Goal: Information Seeking & Learning: Learn about a topic

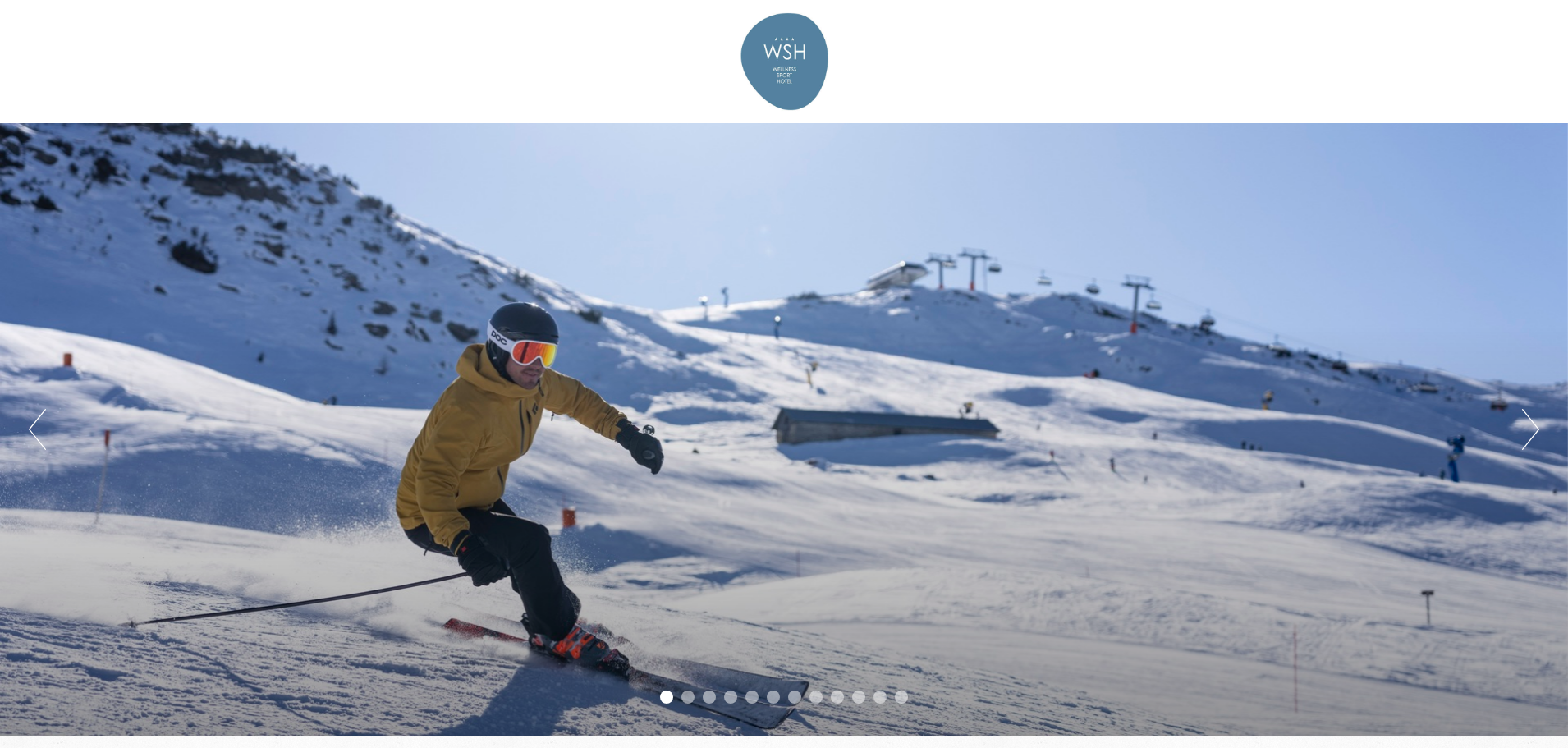
drag, startPoint x: 1575, startPoint y: 38, endPoint x: 1574, endPoint y: 226, distance: 188.0
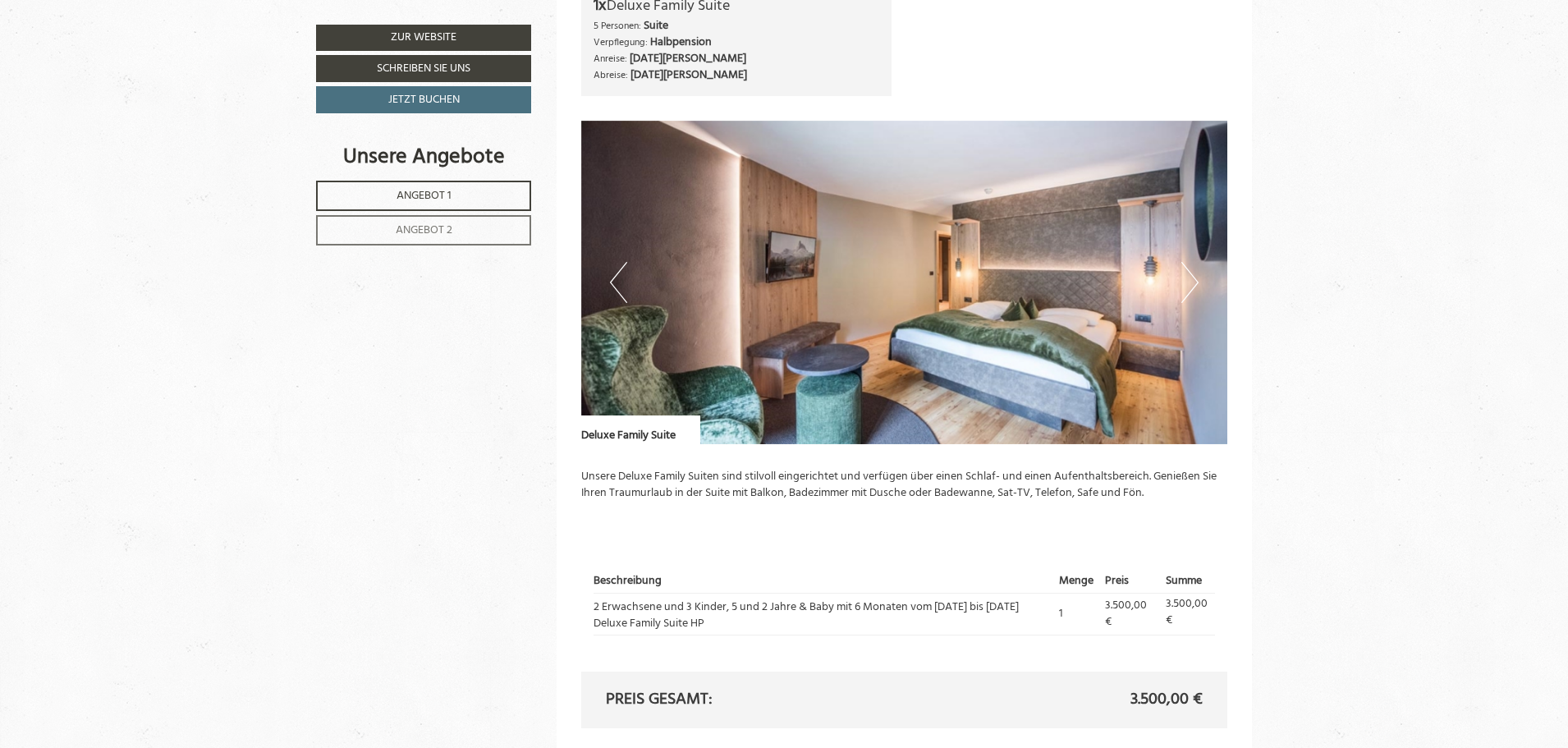
scroll to position [2124, 0]
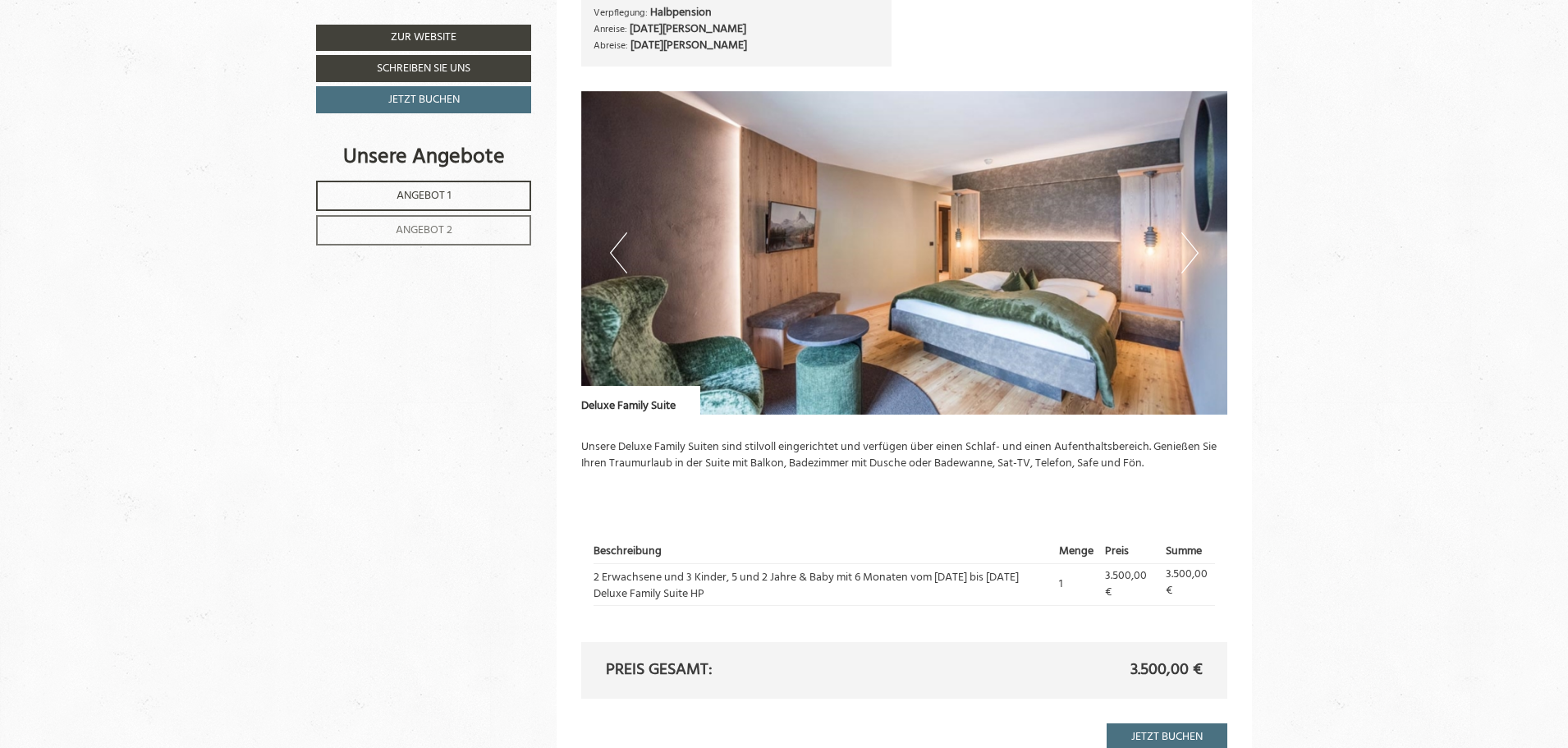
click at [1183, 246] on button "Next" at bounding box center [1190, 252] width 17 height 41
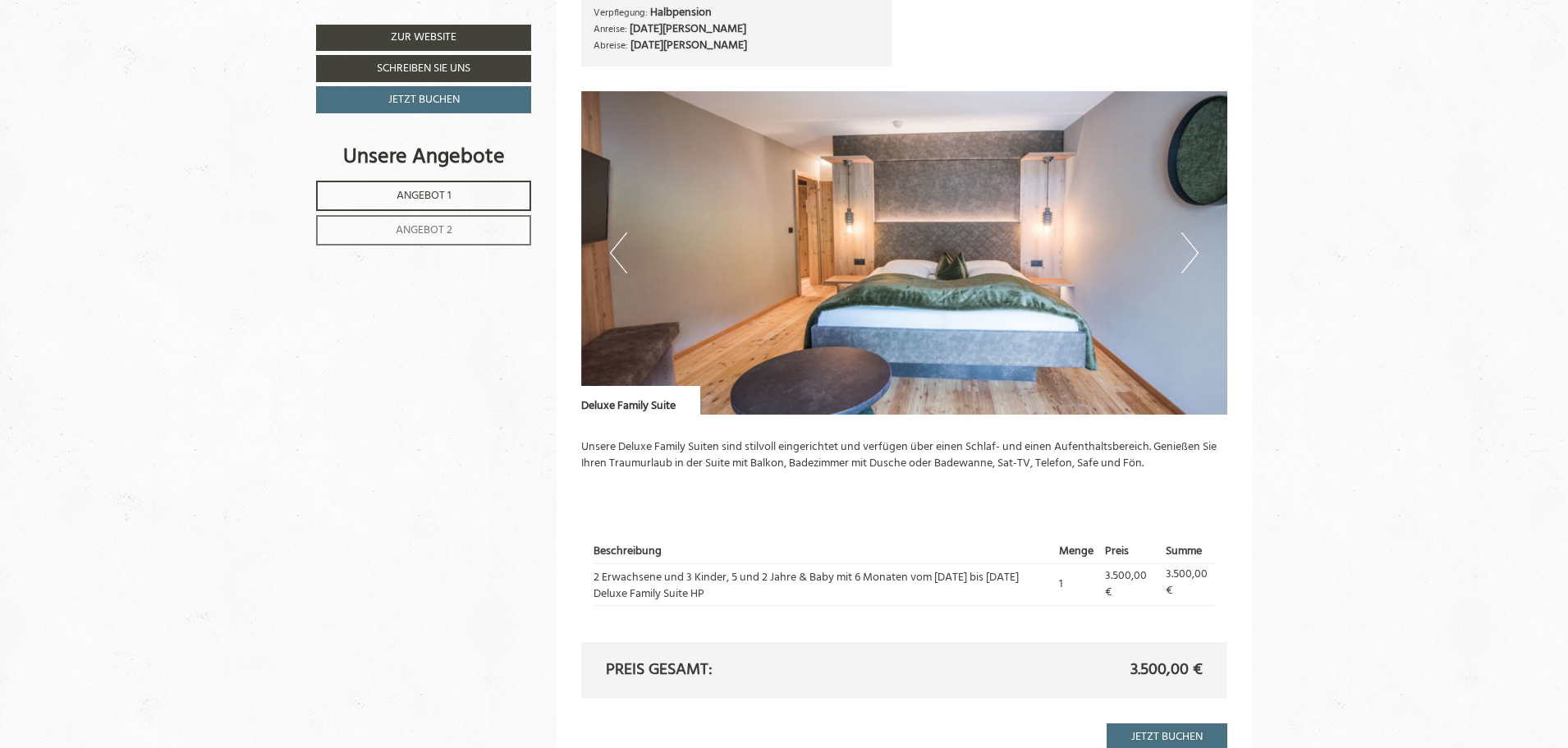
click at [1190, 244] on button "Next" at bounding box center [1190, 252] width 17 height 41
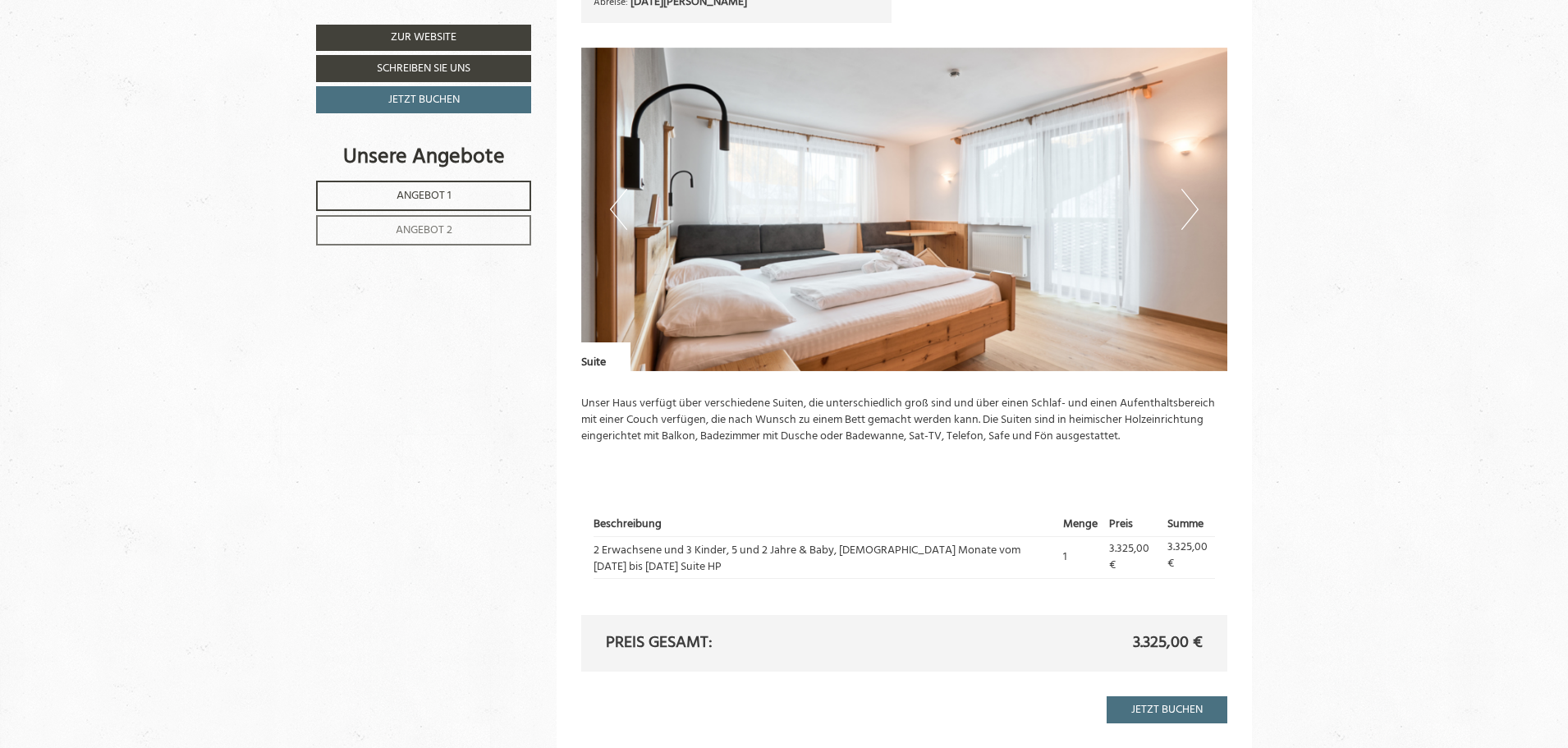
scroll to position [1179, 0]
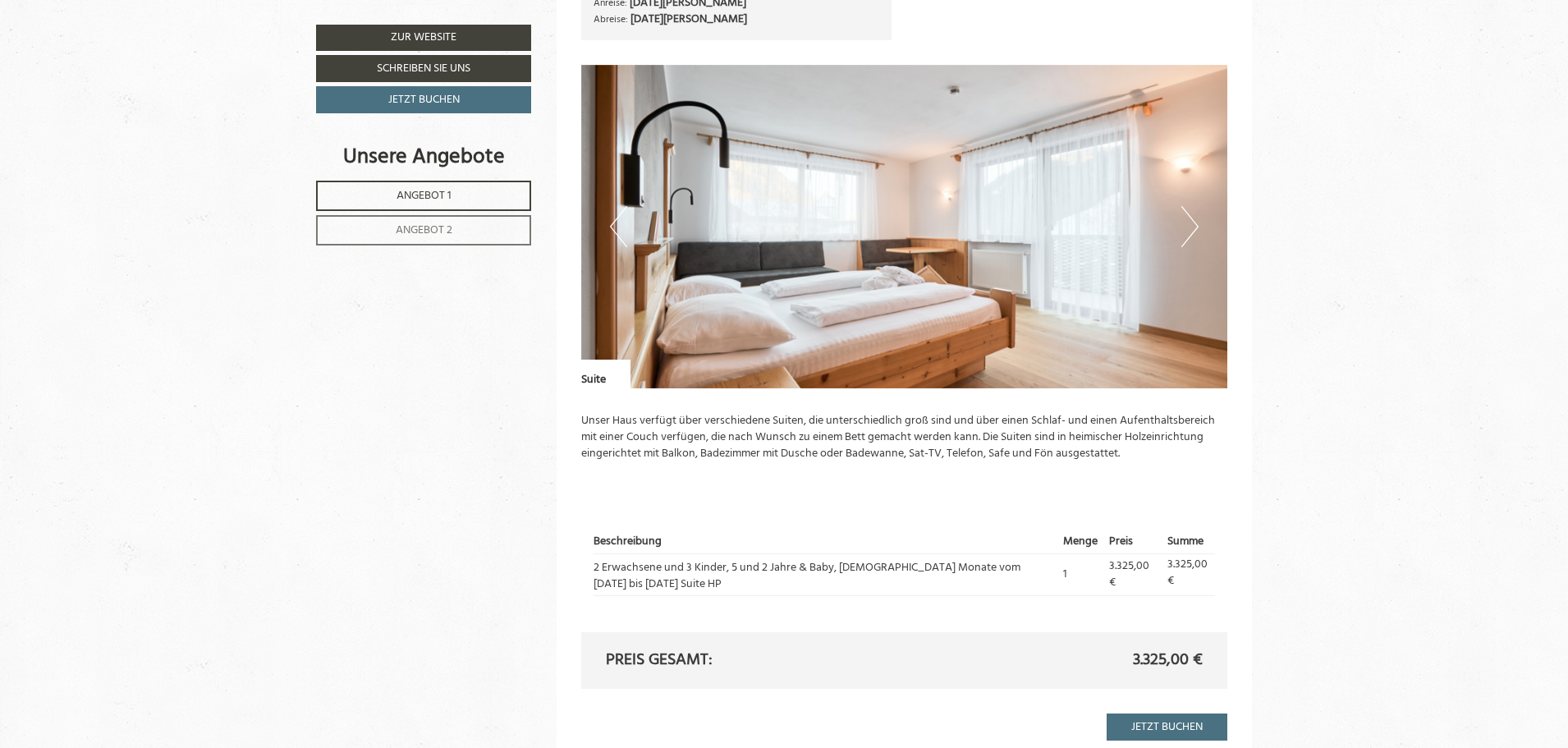
click at [1190, 225] on button "Next" at bounding box center [1190, 226] width 17 height 41
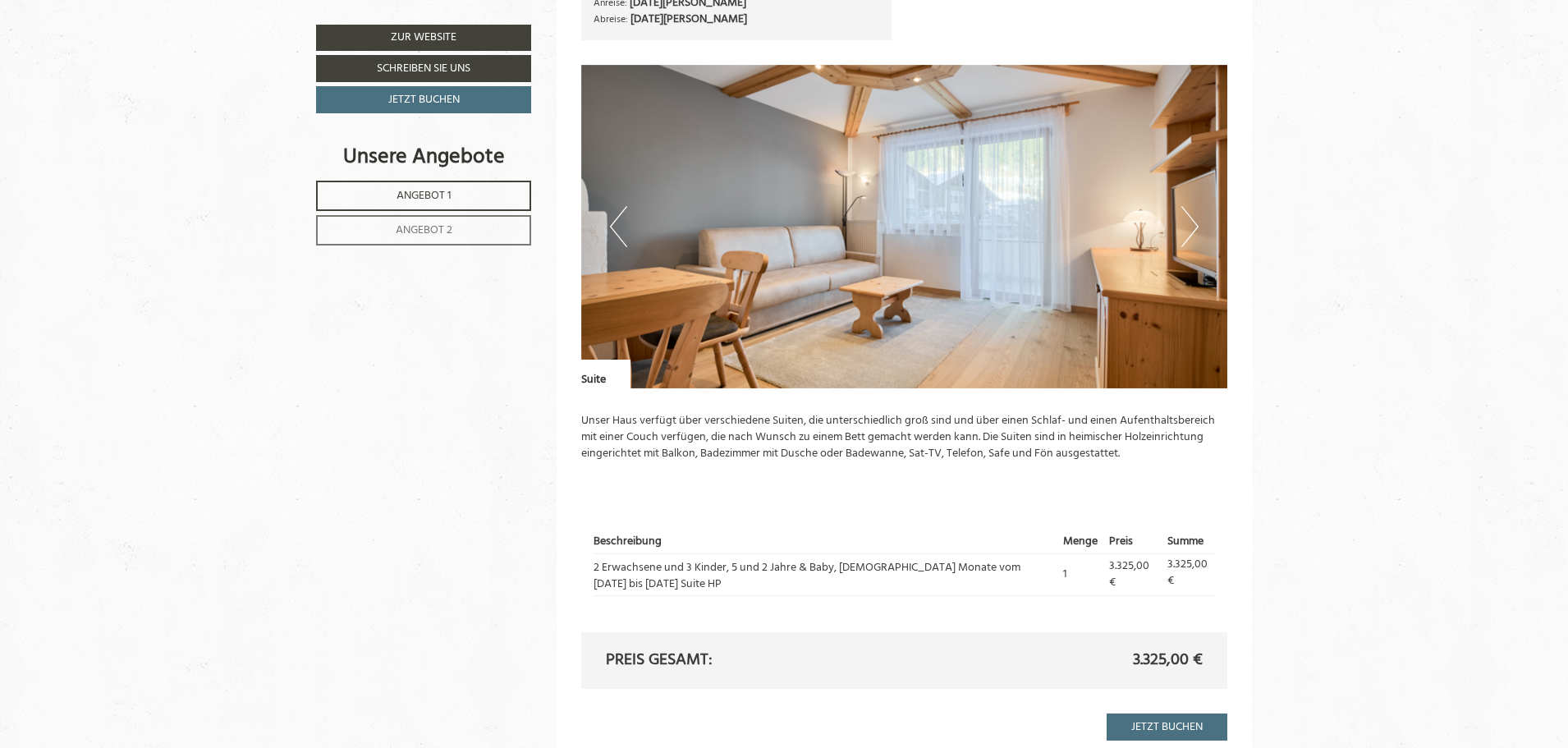
click at [1184, 225] on button "Next" at bounding box center [1190, 226] width 17 height 41
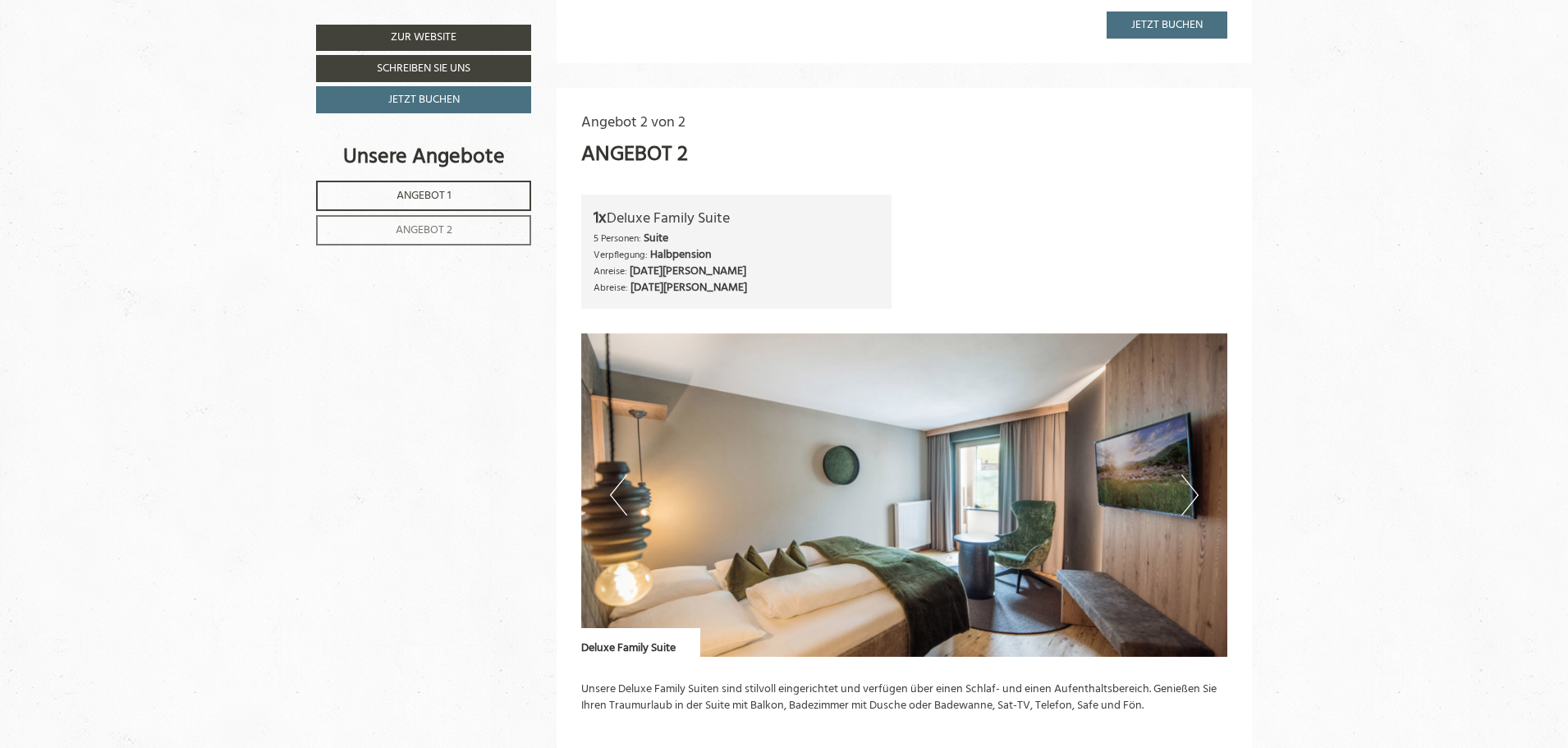
scroll to position [1922, 0]
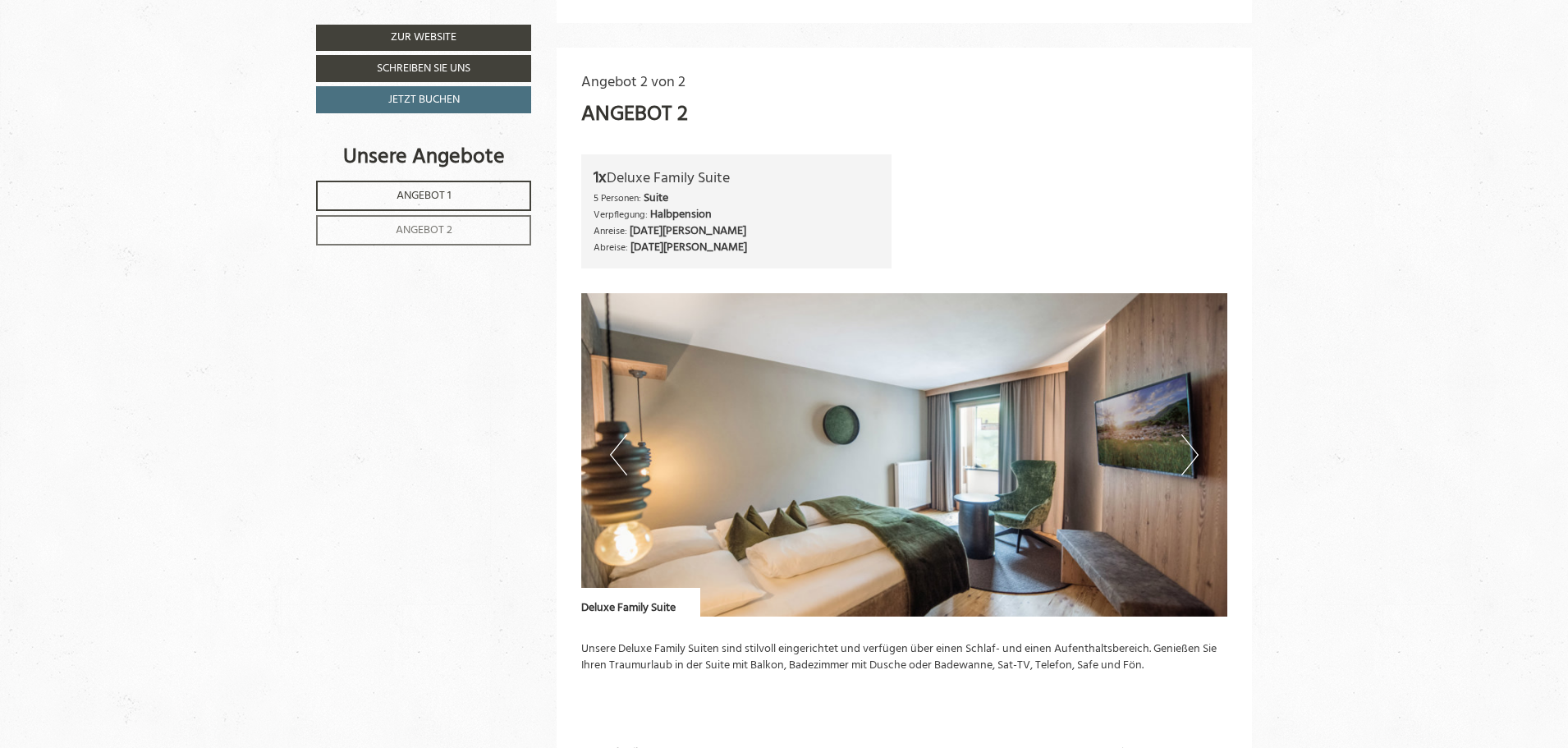
click at [1190, 441] on button "Next" at bounding box center [1190, 455] width 17 height 41
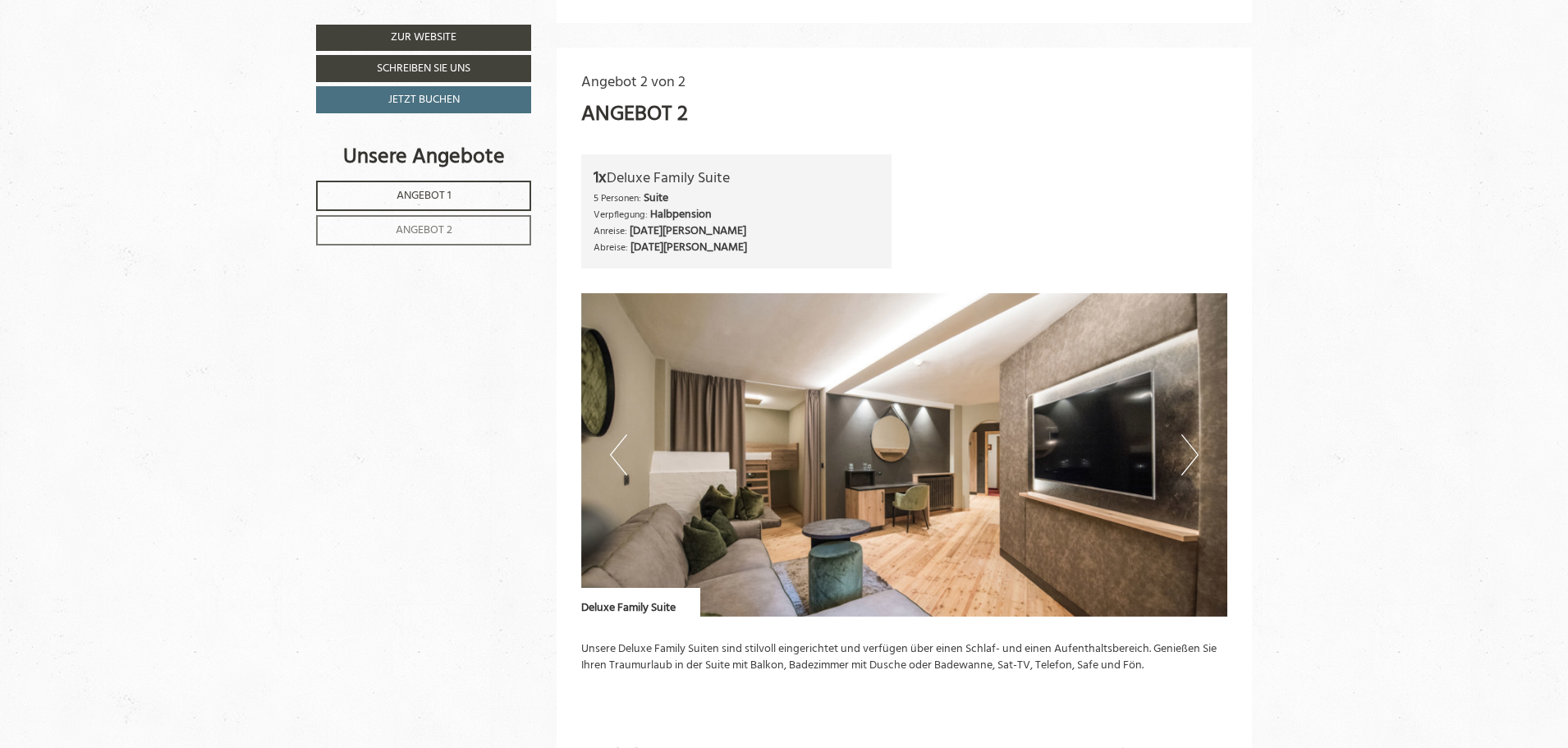
click at [1190, 441] on button "Next" at bounding box center [1190, 455] width 17 height 41
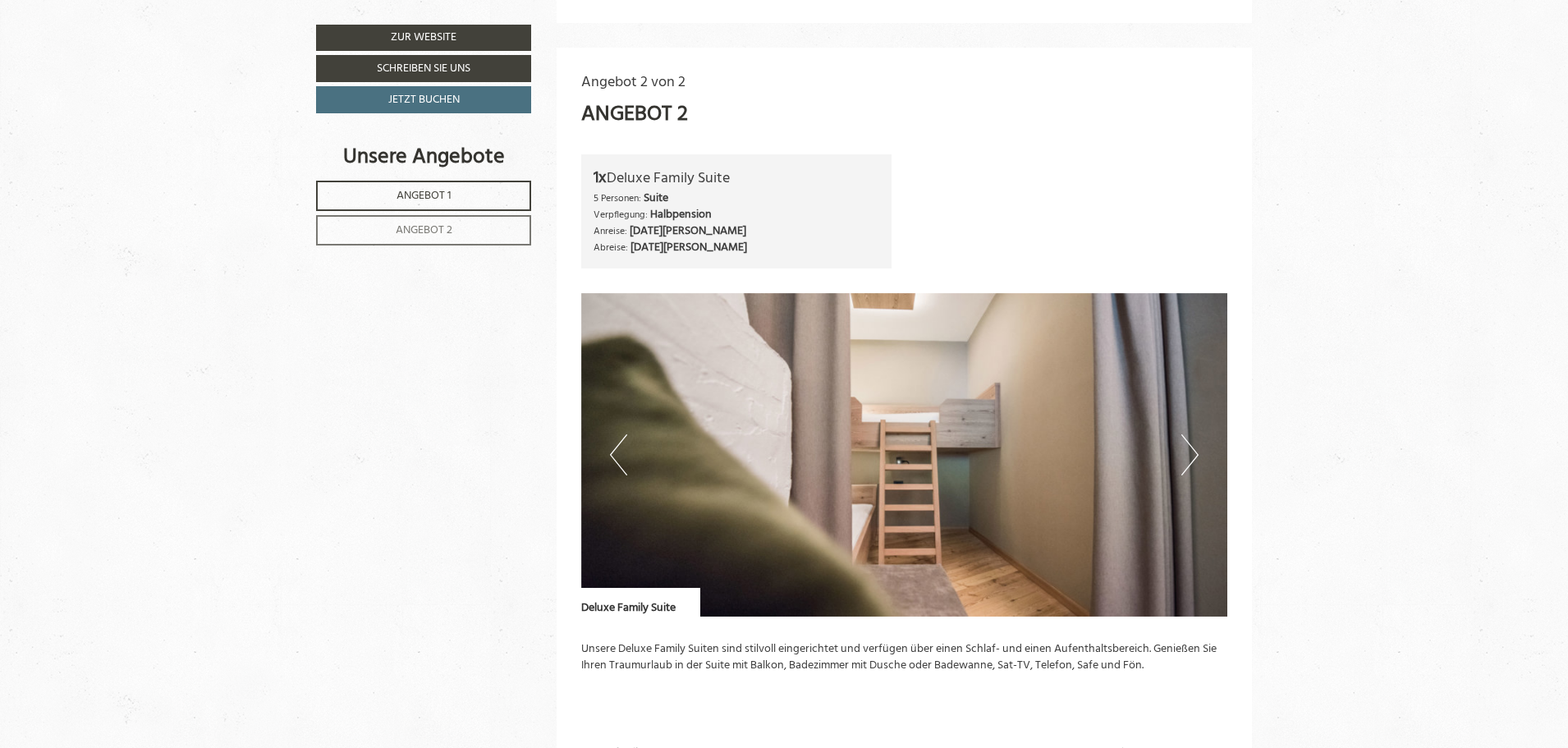
click at [1189, 441] on button "Next" at bounding box center [1190, 455] width 17 height 41
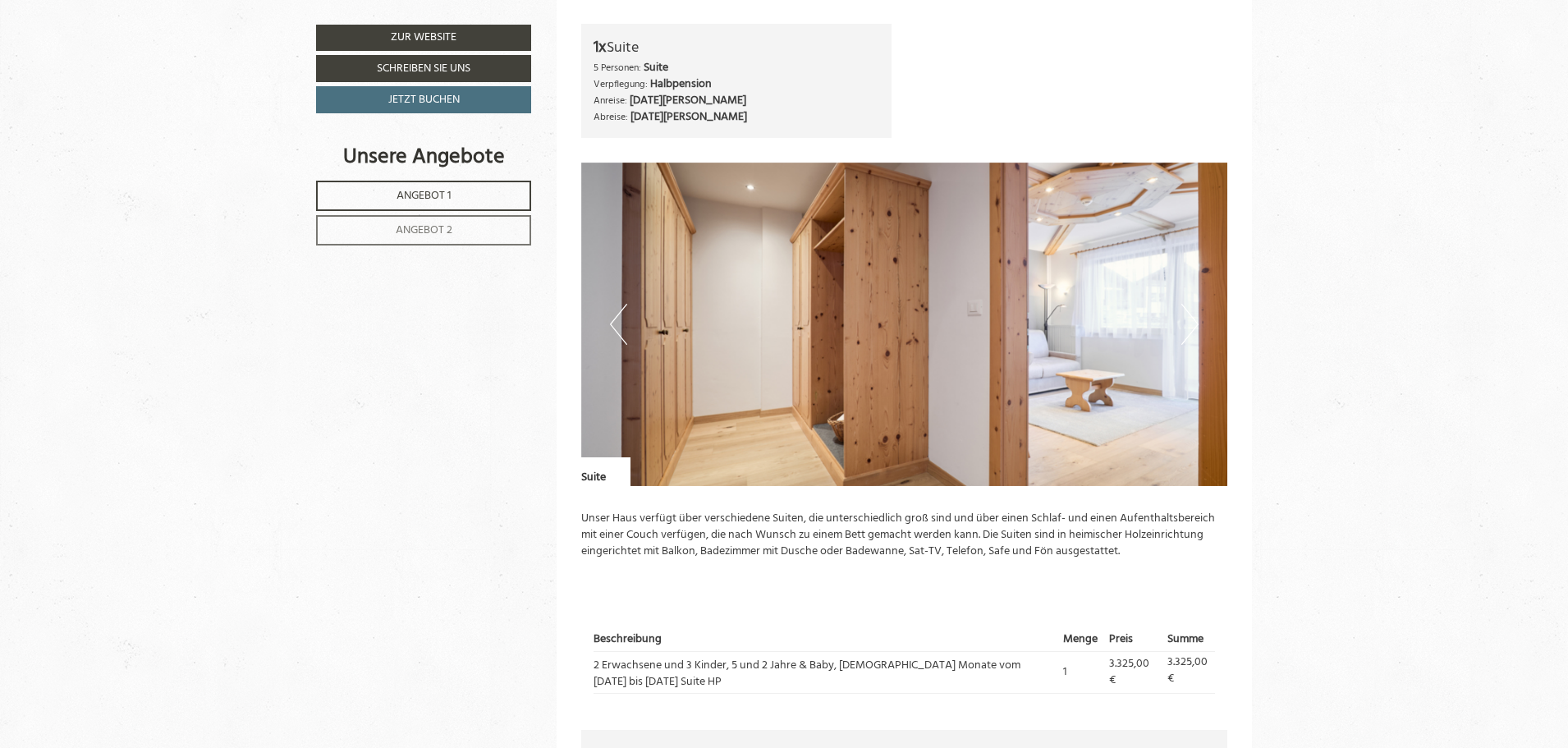
scroll to position [1070, 0]
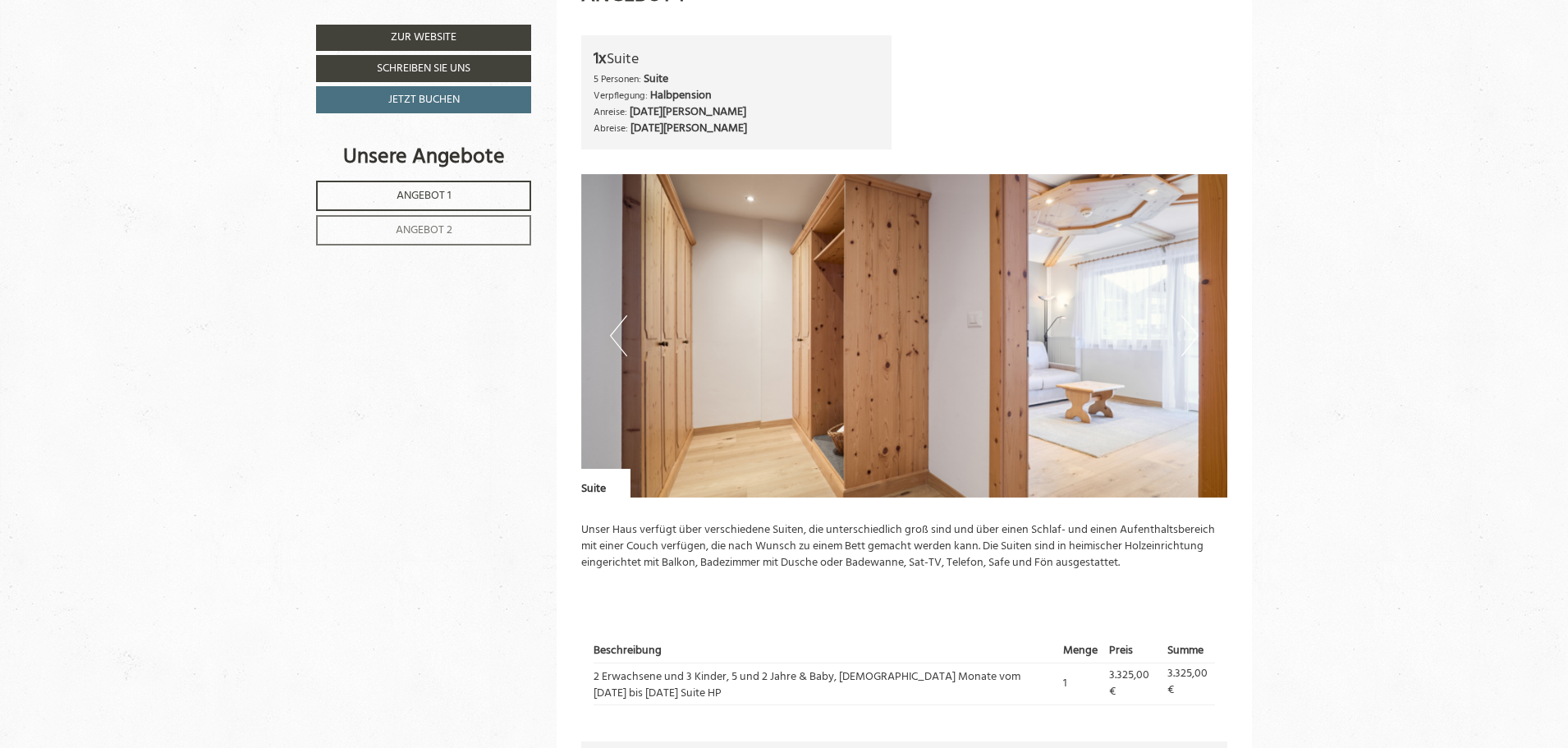
click at [617, 324] on button "Previous" at bounding box center [618, 335] width 17 height 41
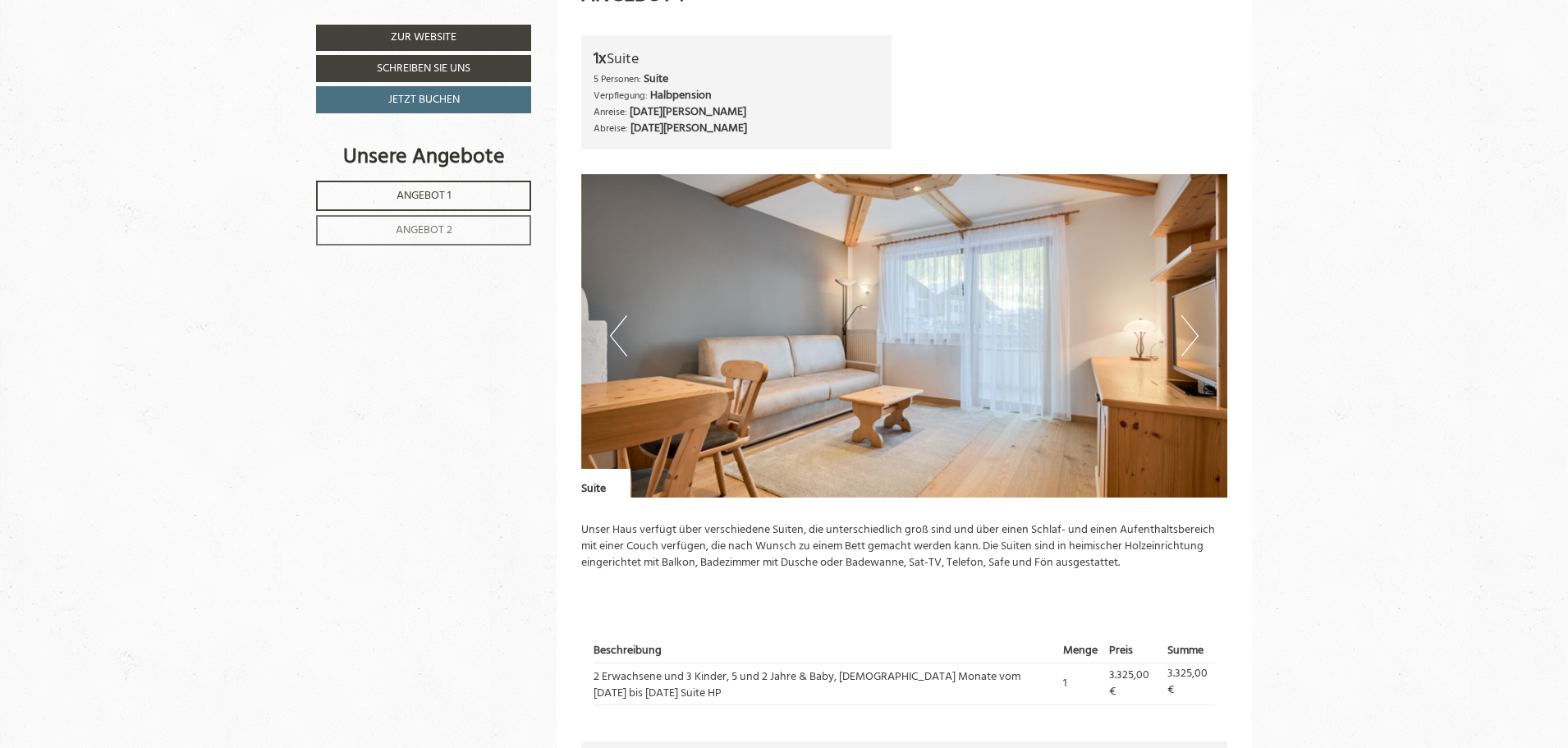
click at [617, 324] on button "Previous" at bounding box center [618, 335] width 17 height 41
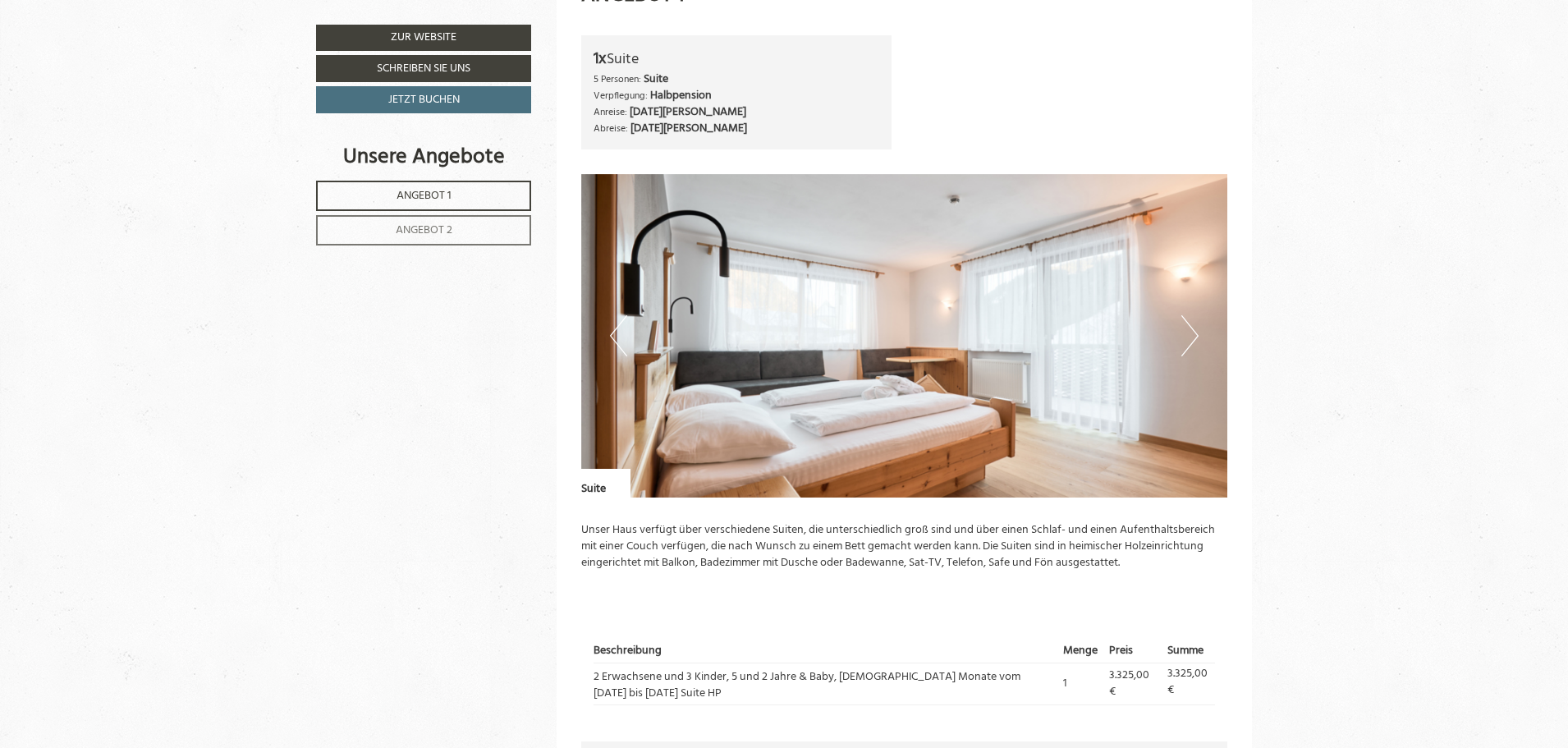
click at [617, 324] on button "Previous" at bounding box center [618, 335] width 17 height 41
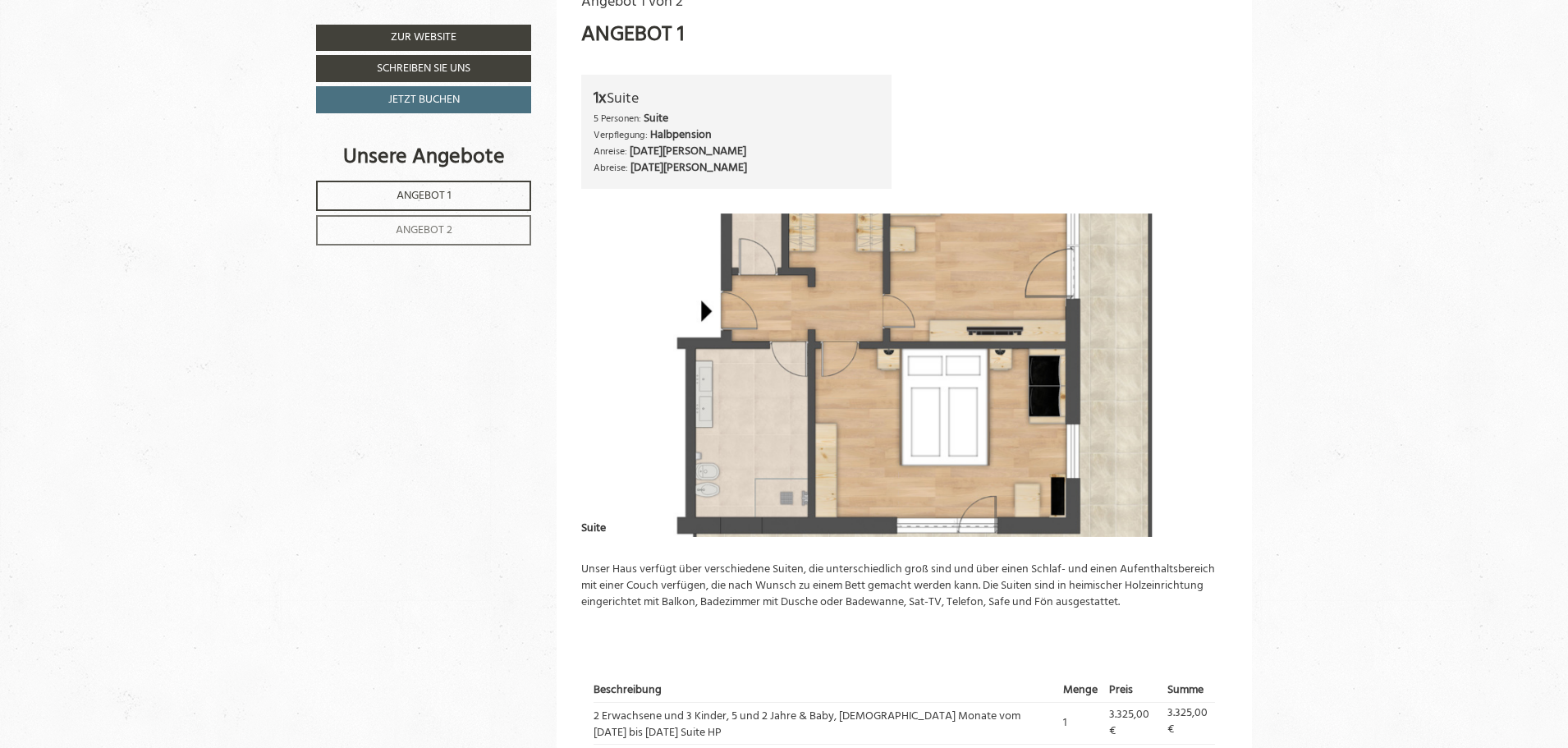
scroll to position [1059, 0]
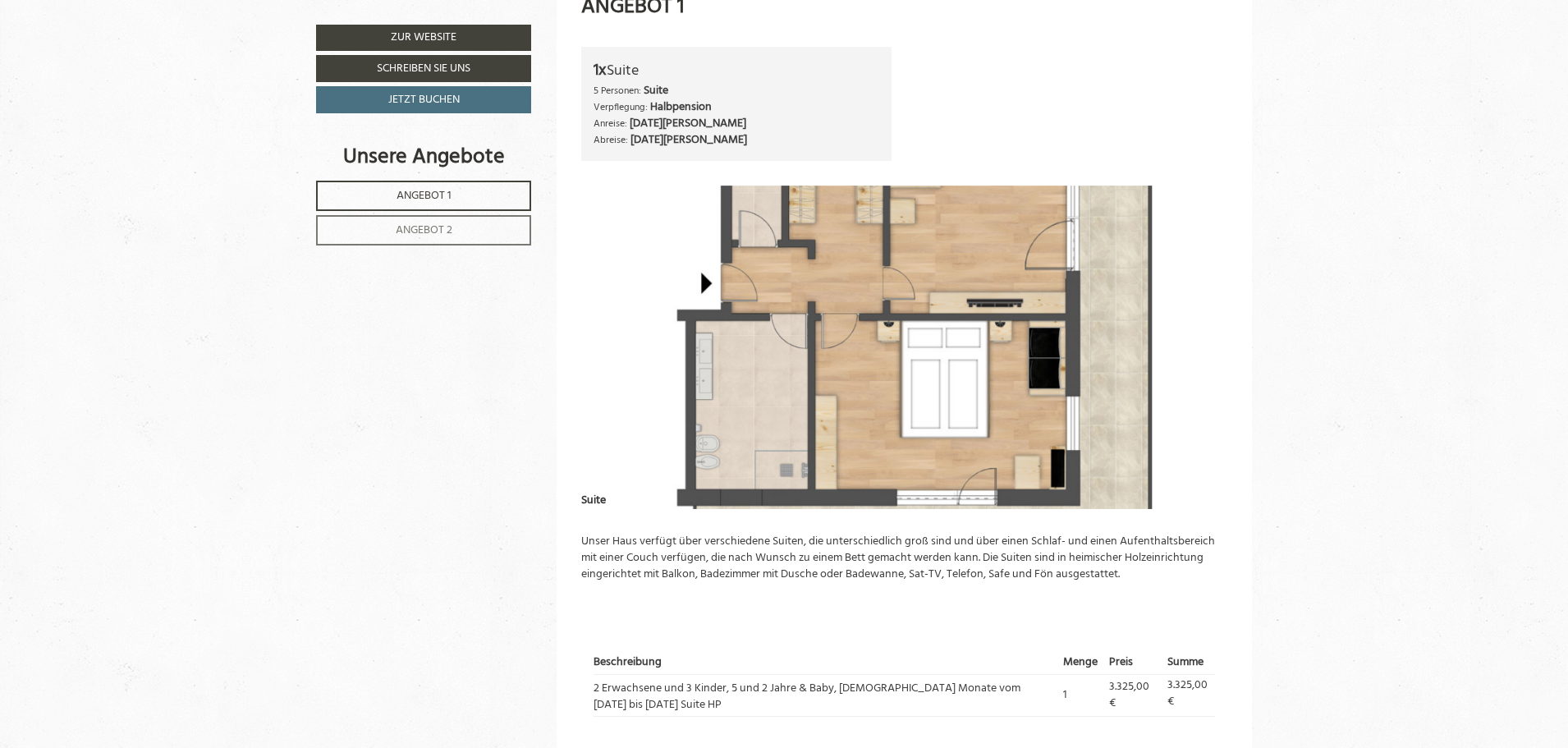
click at [941, 324] on img at bounding box center [904, 347] width 647 height 324
click at [941, 396] on img at bounding box center [904, 347] width 647 height 324
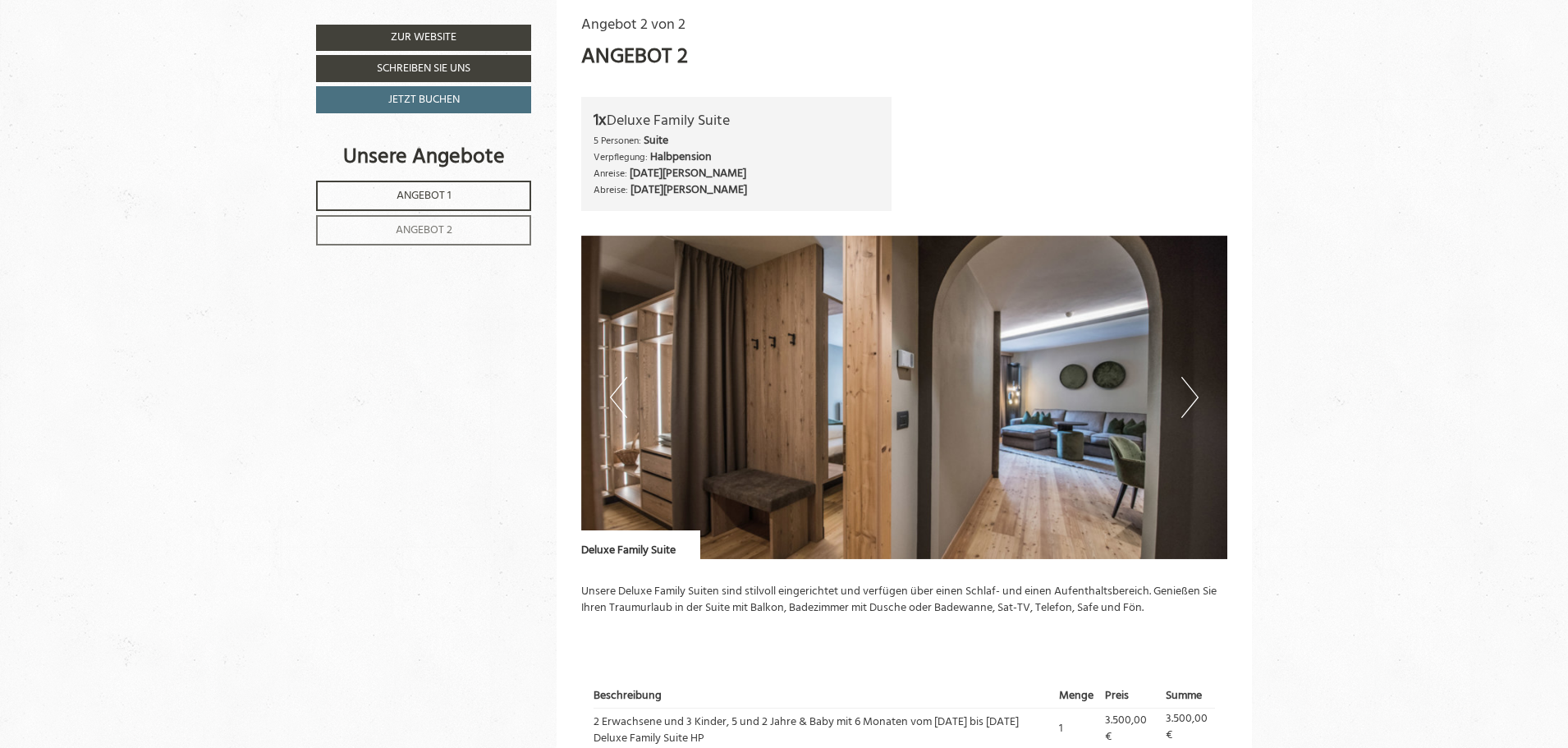
scroll to position [1991, 0]
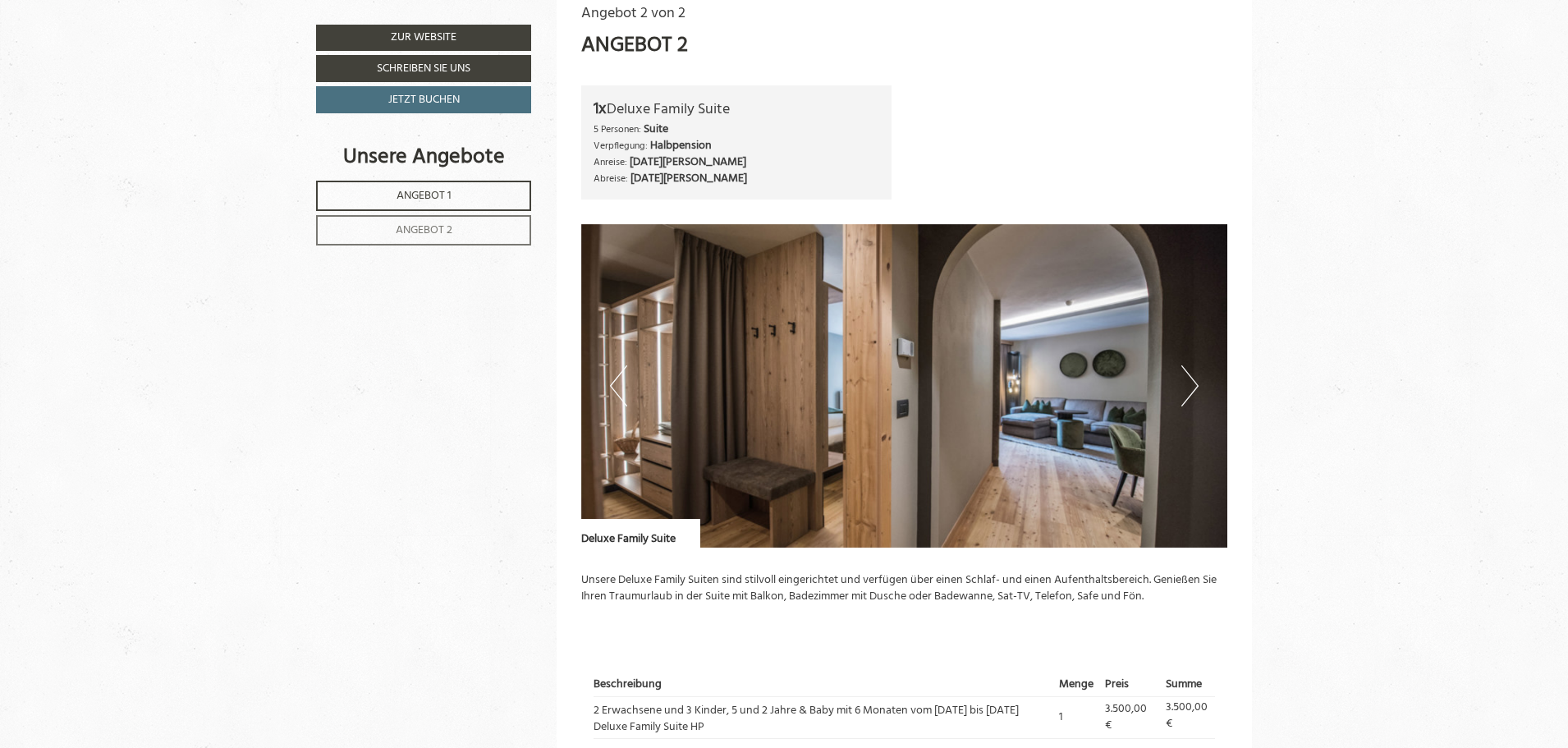
click at [1199, 366] on img at bounding box center [904, 386] width 647 height 324
click at [1196, 369] on button "Next" at bounding box center [1190, 385] width 17 height 41
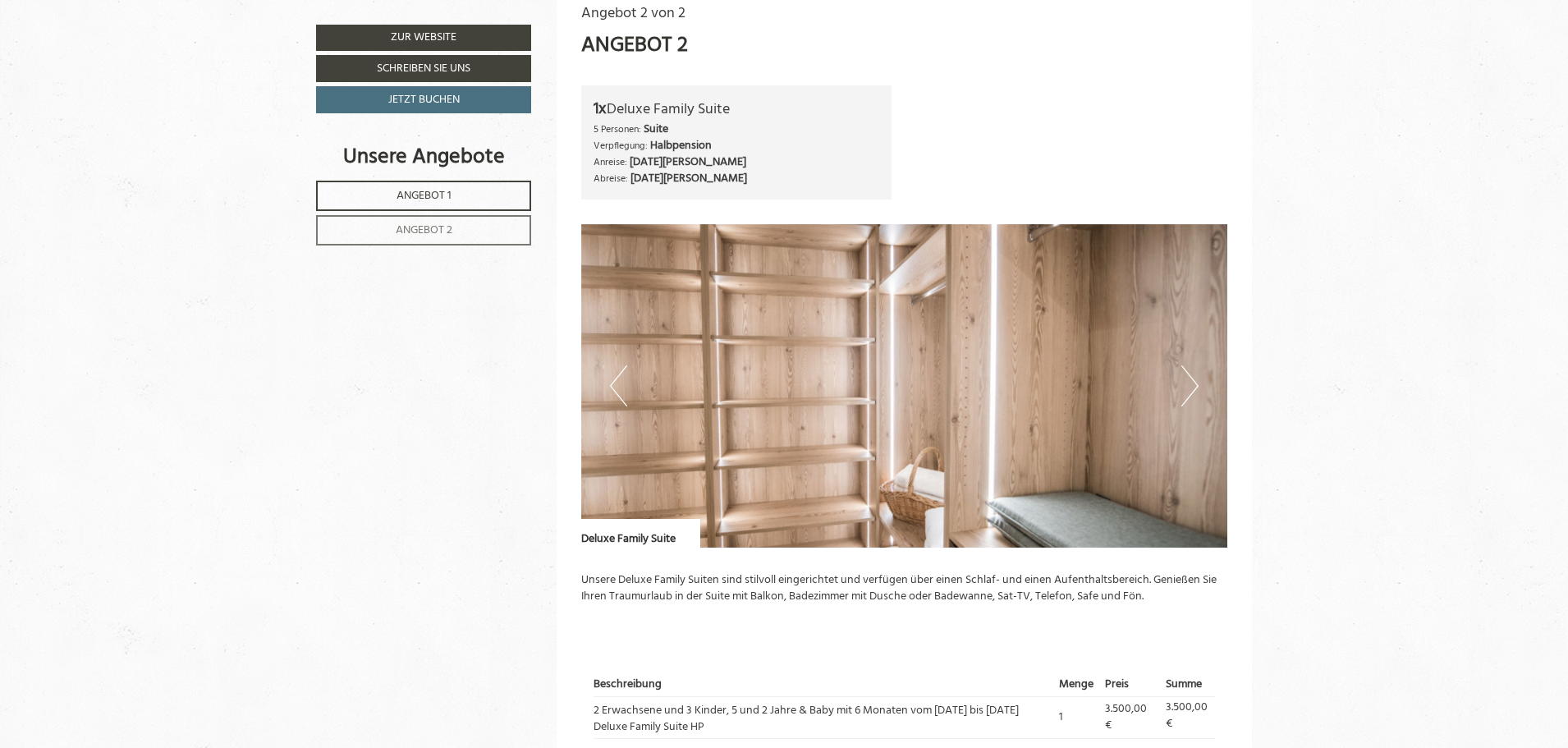
click at [1196, 369] on button "Next" at bounding box center [1190, 385] width 17 height 41
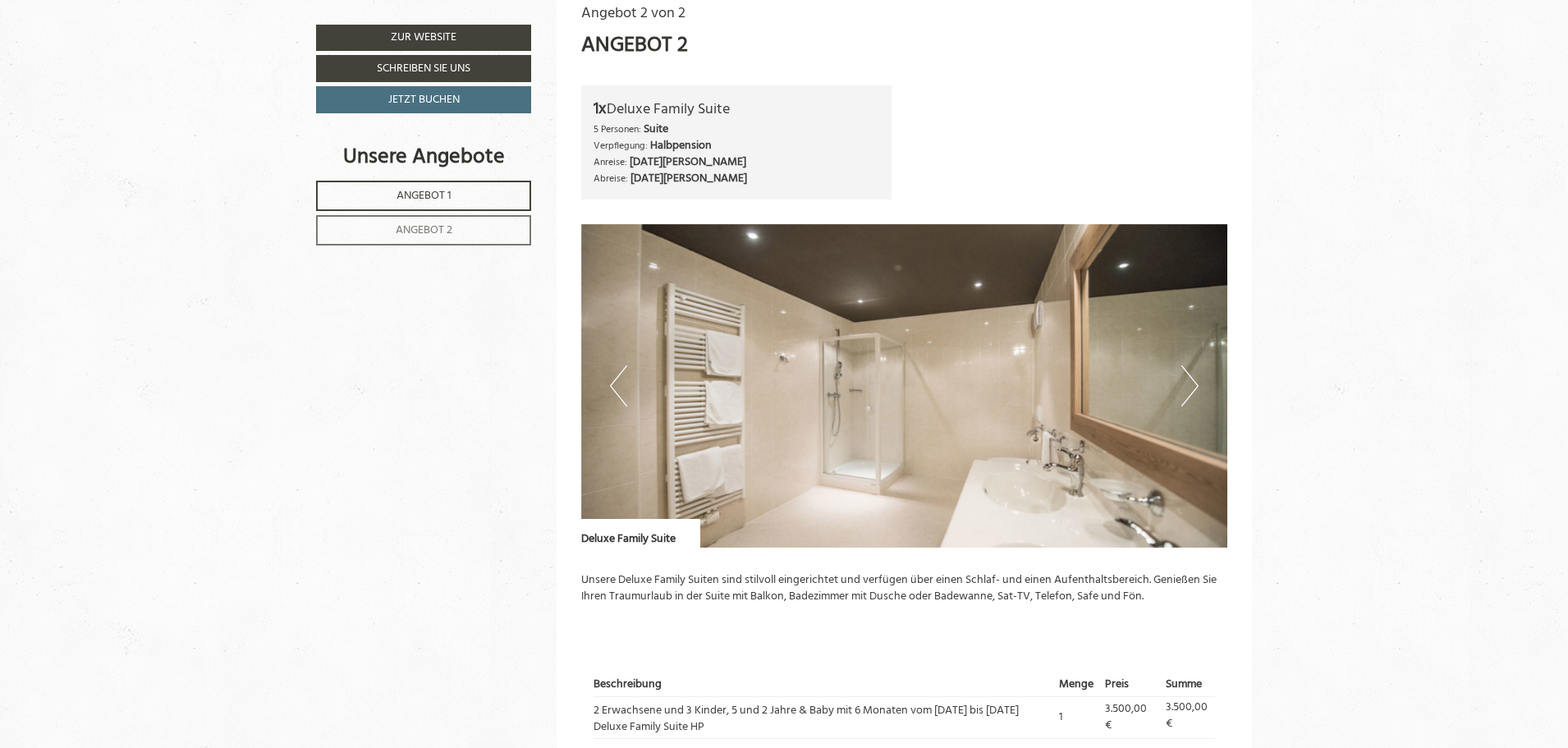
click at [1196, 369] on button "Next" at bounding box center [1190, 385] width 17 height 41
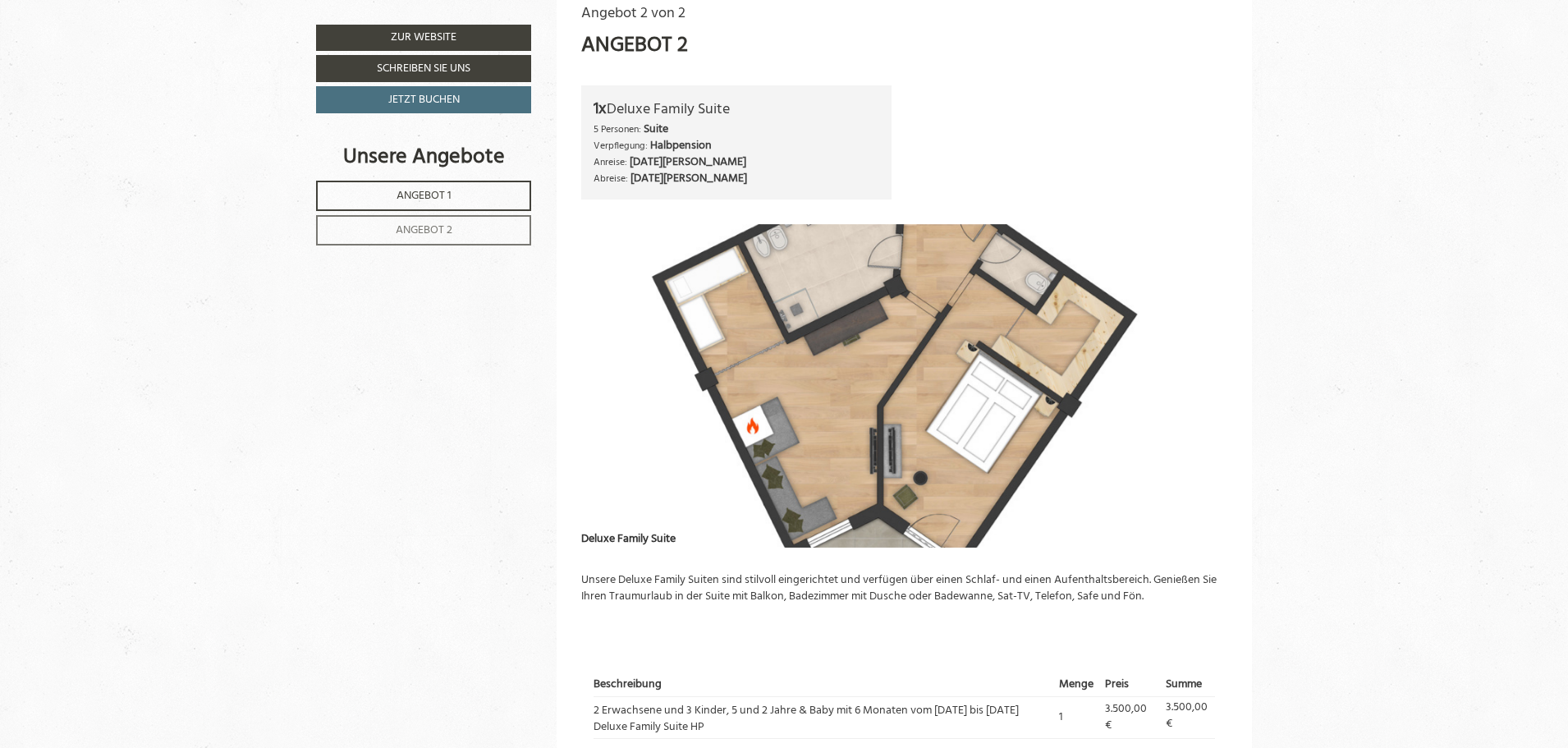
click at [587, 354] on img at bounding box center [904, 386] width 647 height 324
click at [677, 431] on img at bounding box center [904, 386] width 647 height 324
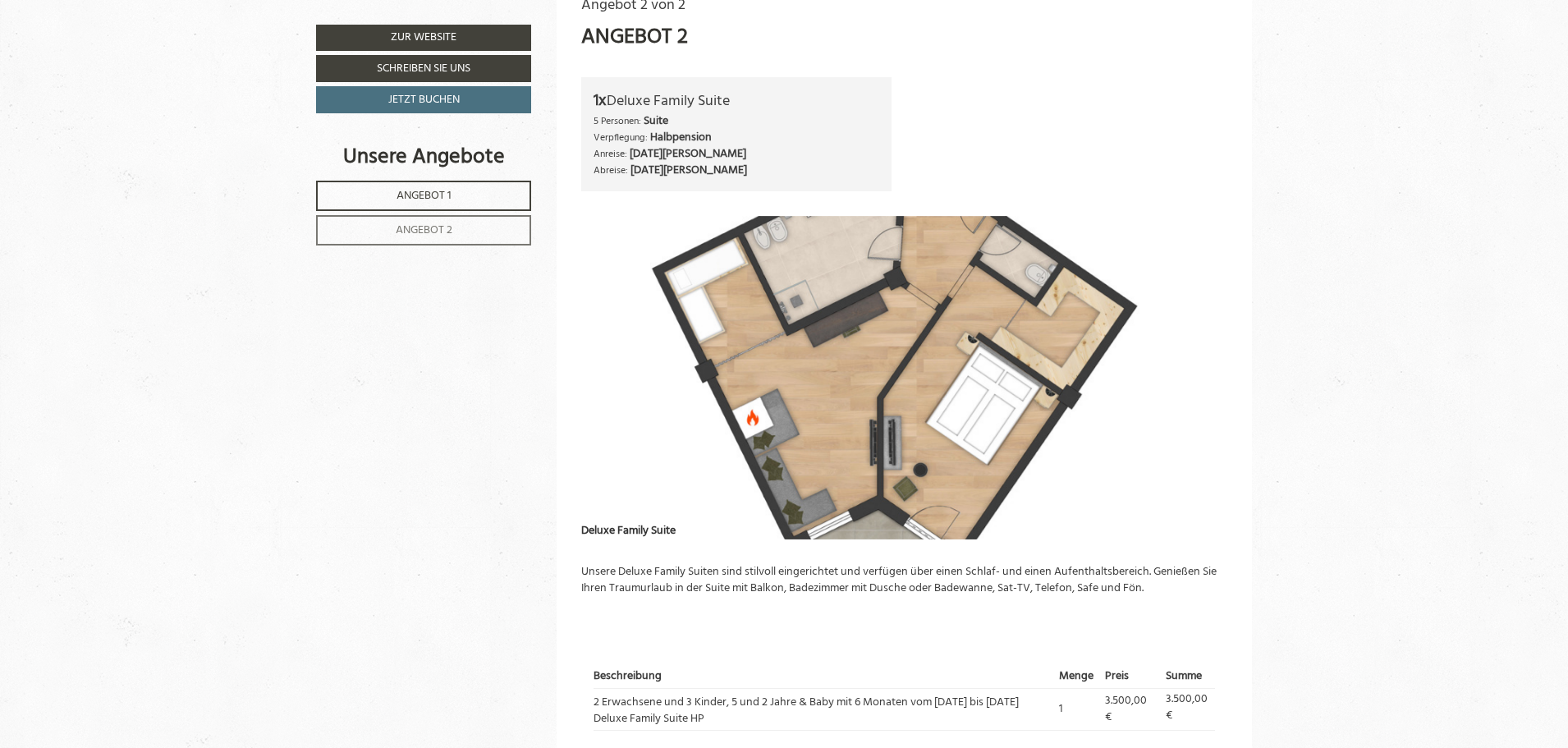
click at [675, 348] on img at bounding box center [904, 378] width 647 height 324
click at [560, 325] on div "Angebot 2 von 2 Angebot 2 1x Deluxe Family Suite 5 Personen: Suite Verpflegung:…" at bounding box center [904, 435] width 696 height 929
drag, startPoint x: 1567, startPoint y: 373, endPoint x: 1567, endPoint y: 335, distance: 38.0
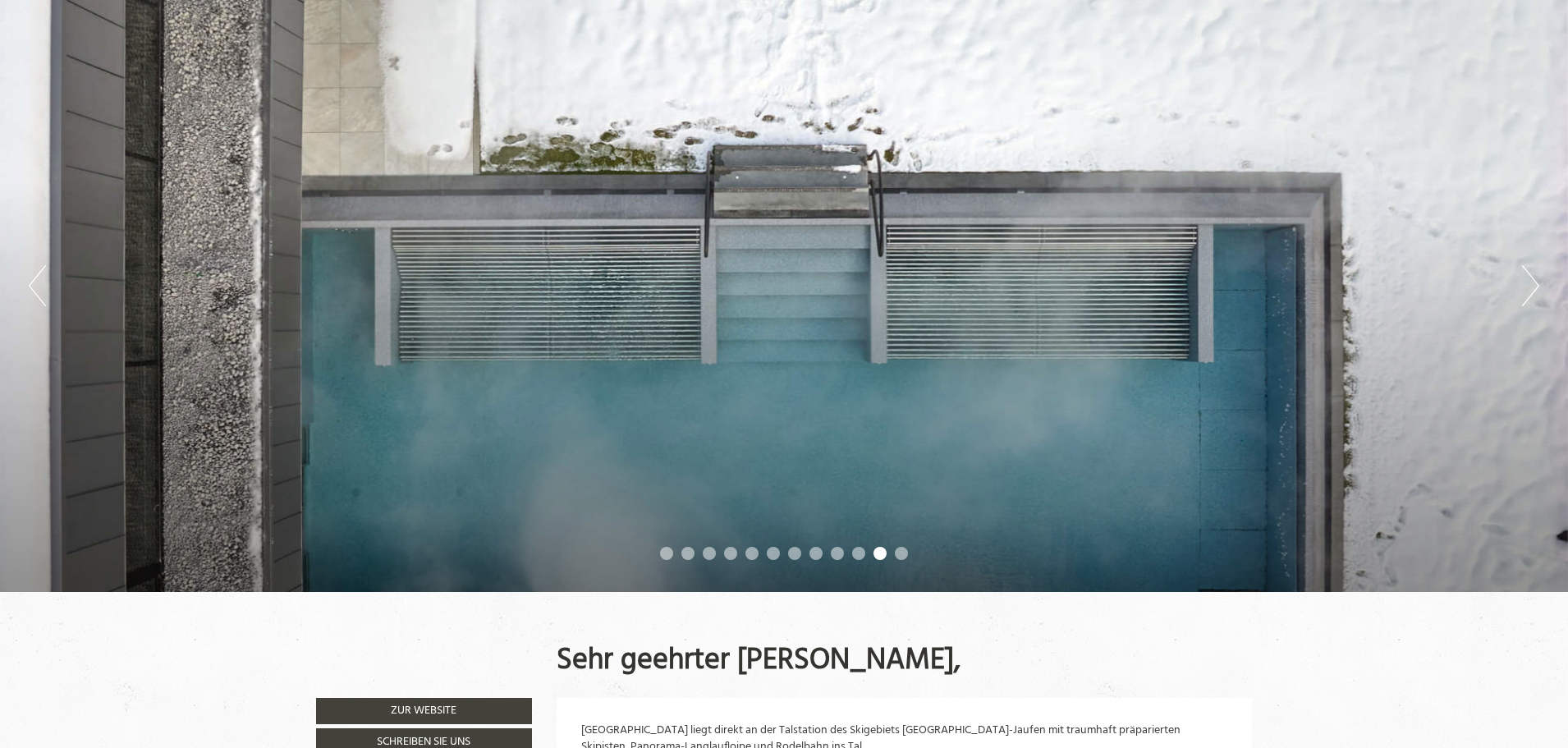
scroll to position [162, 0]
